Goal: Ask a question: Seek information or help from site administrators or community

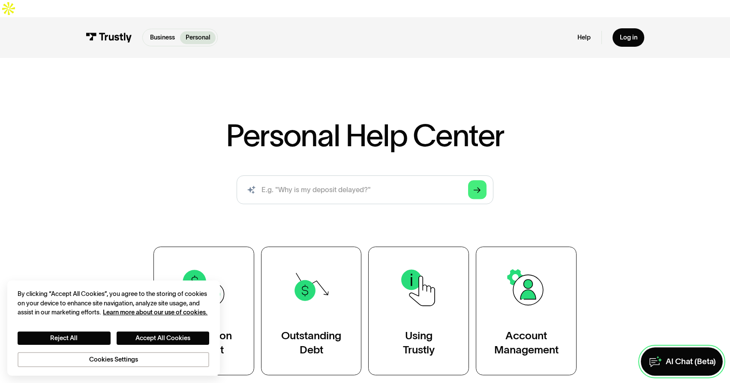
click at [677, 362] on div "AI Chat (Beta)" at bounding box center [691, 361] width 50 height 10
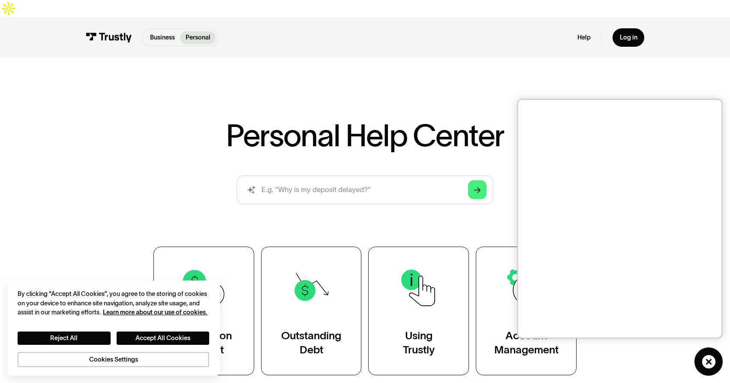
click at [527, 78] on div "Personal Help Center AI-powered search ( 1 / 4 ) Type your question and our sma…" at bounding box center [365, 219] width 730 height 312
click at [347, 63] on div "Personal Help Center AI-powered search ( 1 / 4 ) Type your question and our sma…" at bounding box center [365, 219] width 730 height 312
click at [708, 365] on icon at bounding box center [708, 361] width 13 height 13
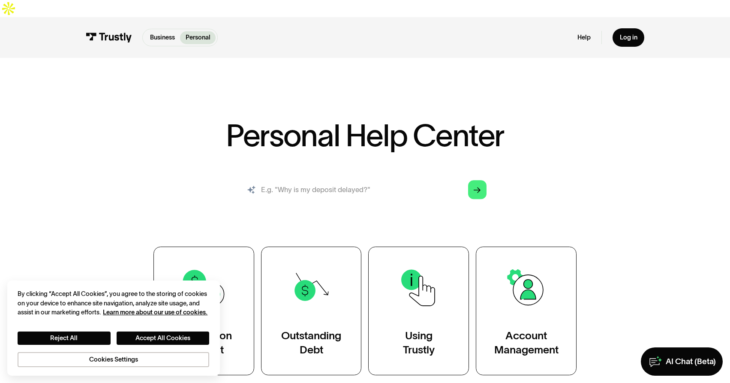
click at [363, 178] on input "search" at bounding box center [365, 189] width 257 height 28
click at [328, 178] on input "search" at bounding box center [365, 189] width 257 height 28
type input "Why is my deposit delayed?"
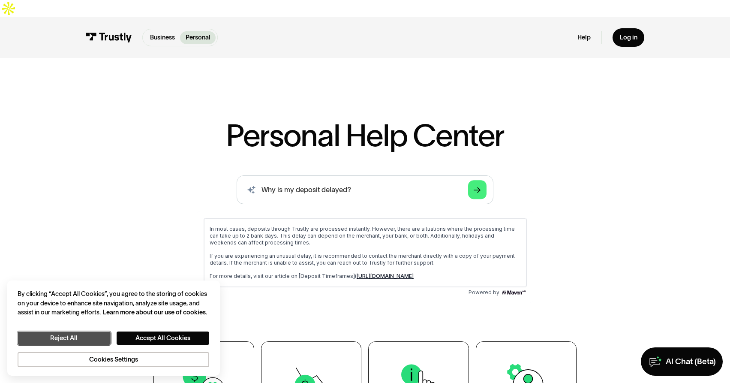
click at [65, 336] on button "Reject All" at bounding box center [64, 337] width 93 height 13
